Goal: Task Accomplishment & Management: Manage account settings

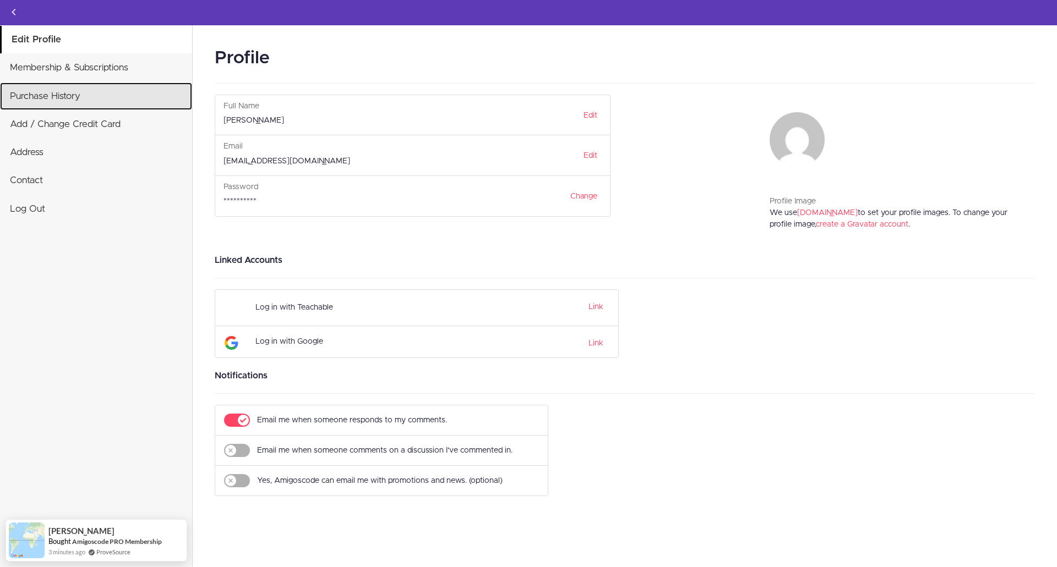
click at [72, 98] on link "Purchase History" at bounding box center [96, 97] width 192 height 28
